Goal: Task Accomplishment & Management: Manage account settings

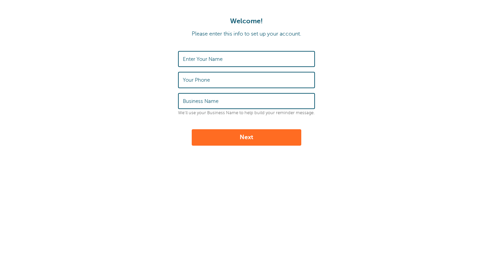
click at [223, 60] on input "Enter Your Name" at bounding box center [246, 59] width 127 height 15
type input "[PERSON_NAME]"
type input "6172331017"
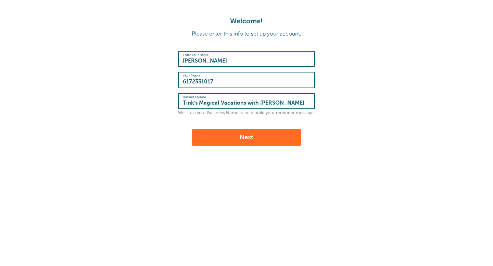
drag, startPoint x: 280, startPoint y: 105, endPoint x: 244, endPoint y: 102, distance: 36.4
click at [244, 102] on input "Tink's Magical Vacations with [PERSON_NAME]" at bounding box center [246, 101] width 127 height 15
type input "Tink's Magical Vacations"
click at [209, 61] on input "[PERSON_NAME]" at bounding box center [246, 59] width 127 height 15
type input "[PERSON_NAME]"
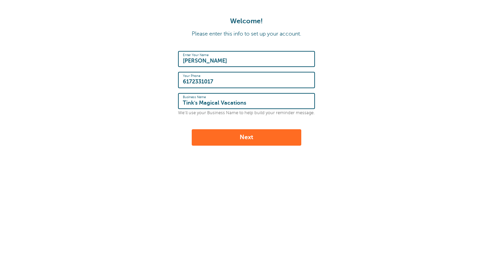
click at [226, 135] on button "Next" at bounding box center [247, 137] width 110 height 16
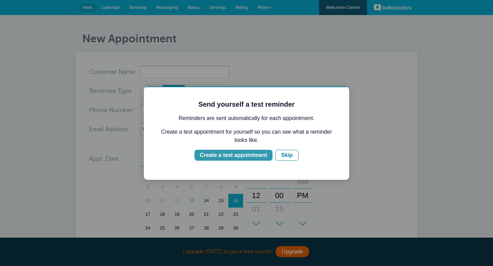
click at [248, 156] on div "Create a test appointment" at bounding box center [233, 155] width 67 height 8
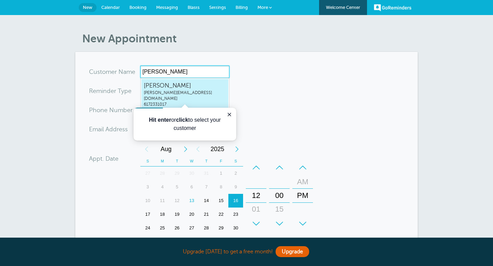
click at [170, 94] on span "meghan@tinksmagicalvacations.com" at bounding box center [185, 96] width 82 height 12
type input "MeghanUmlaufmeghan@tinksmagicalvacations.com6172331017"
type input "[PERSON_NAME]"
type input "6172331017"
type input "meghan@tinksmagicalvacations.com"
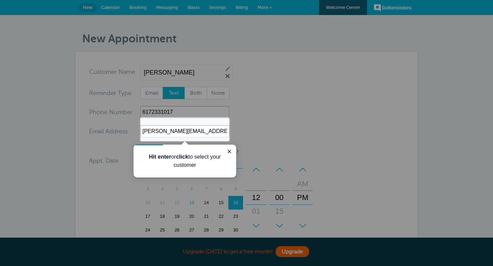
scroll to position [200, 0]
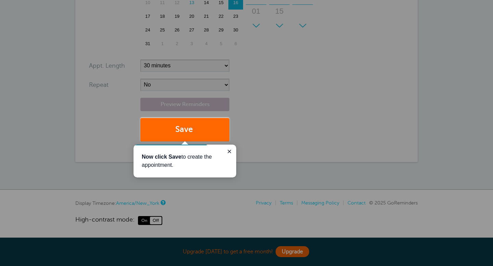
click at [268, 78] on div at bounding box center [361, 70] width 264 height 141
click at [229, 151] on icon "Close guide" at bounding box center [229, 151] width 3 height 3
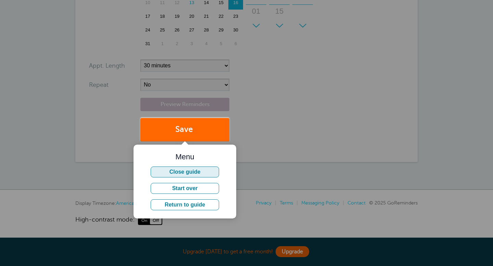
click at [201, 176] on button "Close guide" at bounding box center [185, 172] width 68 height 11
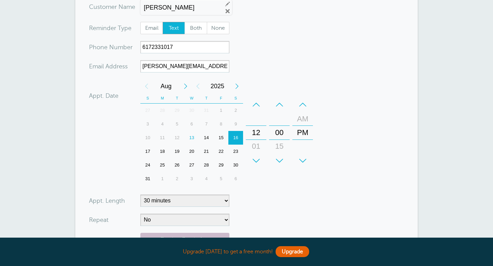
scroll to position [65, 0]
click at [186, 88] on div "Next Month" at bounding box center [185, 87] width 12 height 14
click at [192, 137] on div "15" at bounding box center [191, 138] width 15 height 14
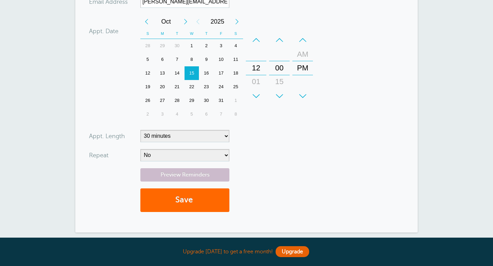
scroll to position [134, 0]
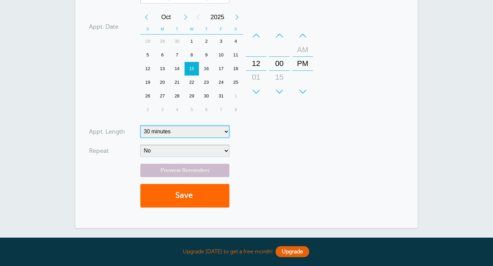
click at [144, 131] on select "5 minutes 10 minutes 15 minutes 20 minutes 25 minutes 30 minutes 35 minutes 40 …" at bounding box center [184, 132] width 89 height 12
select select "5"
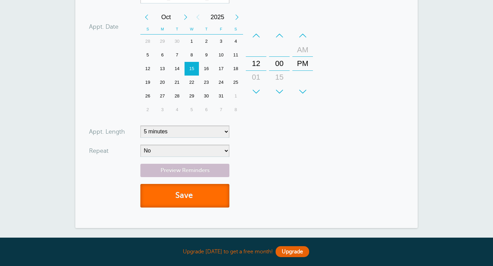
click at [165, 193] on button "Save" at bounding box center [184, 196] width 89 height 24
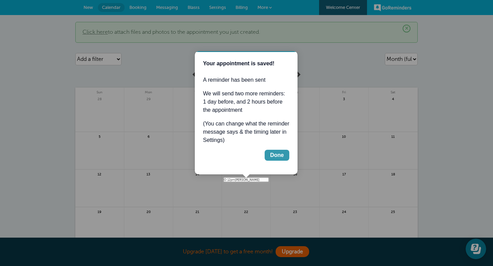
click at [274, 156] on div "Done" at bounding box center [277, 155] width 14 height 8
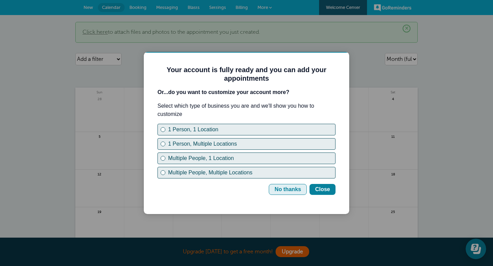
click at [284, 191] on div "No thanks" at bounding box center [287, 189] width 26 height 8
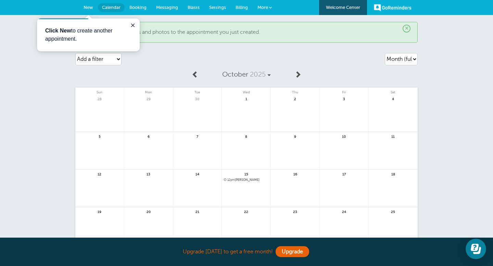
click at [334, 58] on div "Agenda Day Week Month (full view) Month (condensed) Add a filter Customer Searc…" at bounding box center [246, 59] width 342 height 19
click at [211, 8] on span "Settings" at bounding box center [217, 7] width 17 height 5
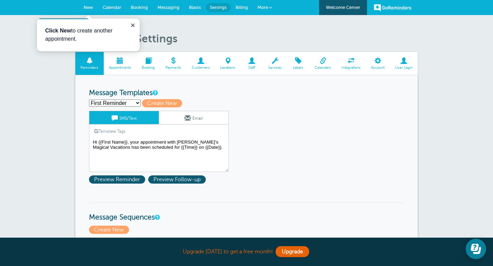
click at [137, 103] on select "First Reminder Second Reminder Third Reminder Create new..." at bounding box center [115, 103] width 52 height 7
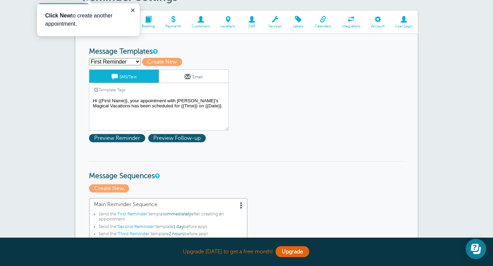
scroll to position [40, 0]
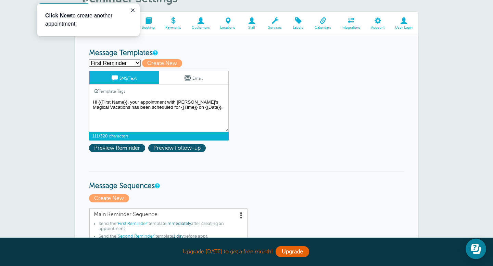
drag, startPoint x: 130, startPoint y: 104, endPoint x: 166, endPoint y: 103, distance: 35.6
click at [166, 103] on textarea "Hi {{First Name}}, your appointment with Tink's Magical Vacations has been sche…" at bounding box center [159, 115] width 140 height 34
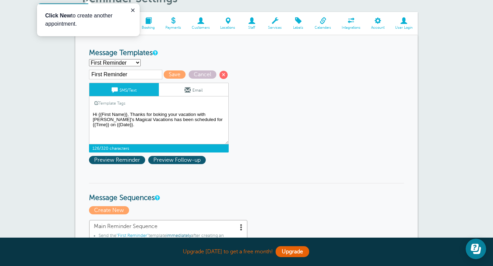
drag, startPoint x: 180, startPoint y: 121, endPoint x: 132, endPoint y: 121, distance: 47.6
click at [132, 121] on textarea "Hi {{First Name}}, your appointment with Tink's Magical Vacations has been sche…" at bounding box center [159, 127] width 140 height 34
type textarea "Hi {{First Name}}, Thanks for boking your vacation with Tink's Magical Vacation…"
click at [167, 77] on span "Save" at bounding box center [175, 75] width 22 height 8
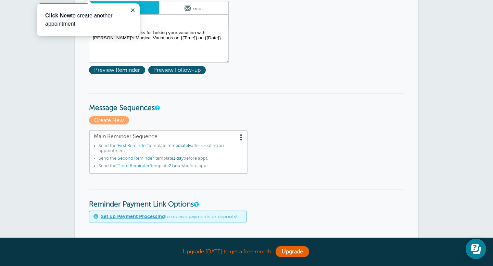
scroll to position [130, 0]
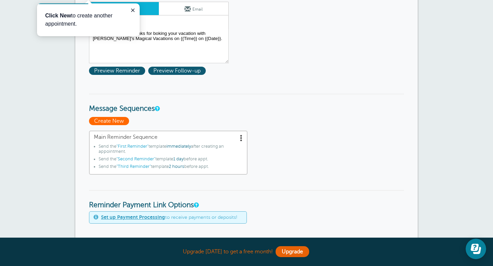
click at [120, 121] on span "Create New" at bounding box center [109, 121] width 40 height 8
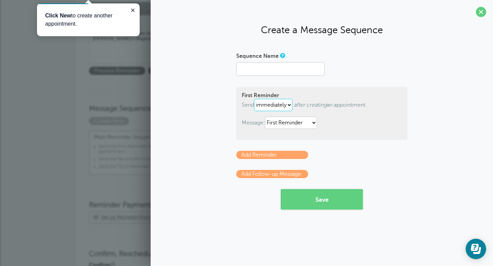
click at [289, 105] on select "immediately 1 2 3 4 5 6 7 8 9 10 11 12 13 14 15 16 17 18 19 20 21 22 23 24 25 2…" at bounding box center [273, 105] width 38 height 12
select select "30"
click at [293, 106] on select "hour(s) day(s)" at bounding box center [282, 105] width 25 height 12
click at [478, 13] on span at bounding box center [481, 12] width 10 height 10
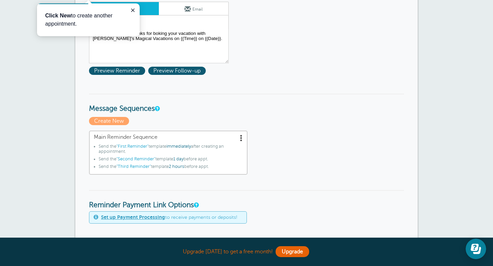
scroll to position [0, 0]
